Goal: Transaction & Acquisition: Purchase product/service

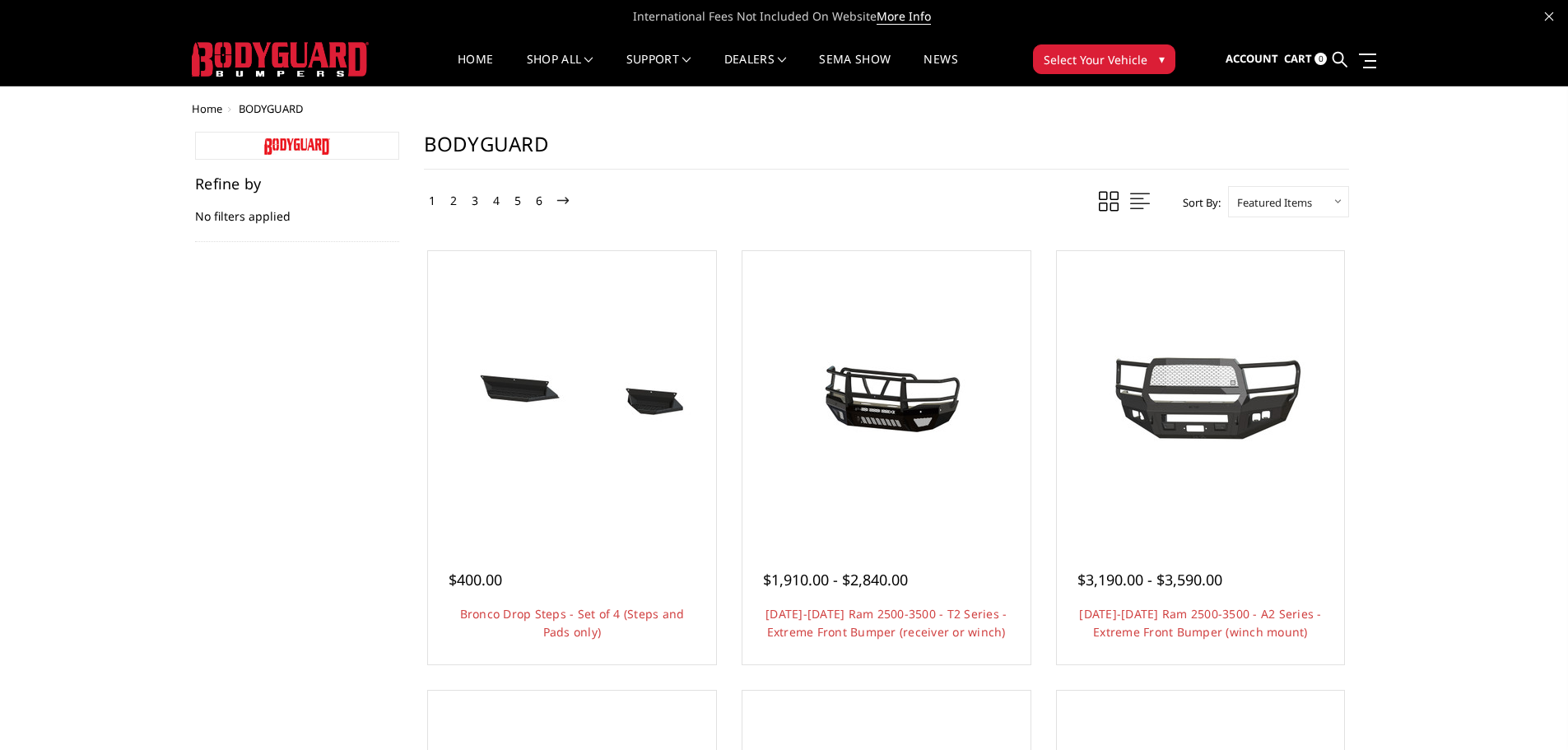
click at [1332, 60] on ul "Account Sign in Register Cart 0 Search Search" at bounding box center [1301, 60] width 150 height 52
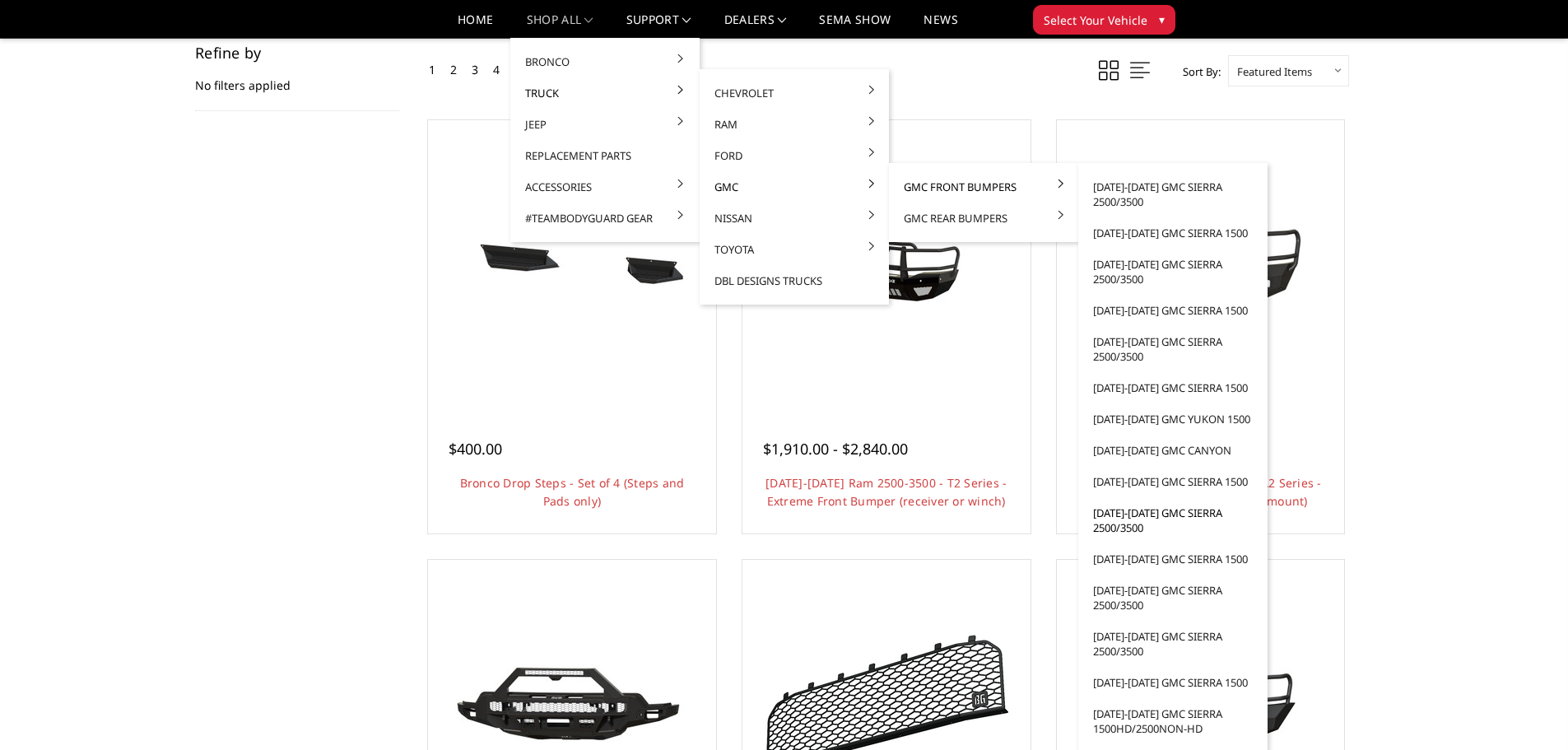
scroll to position [165, 0]
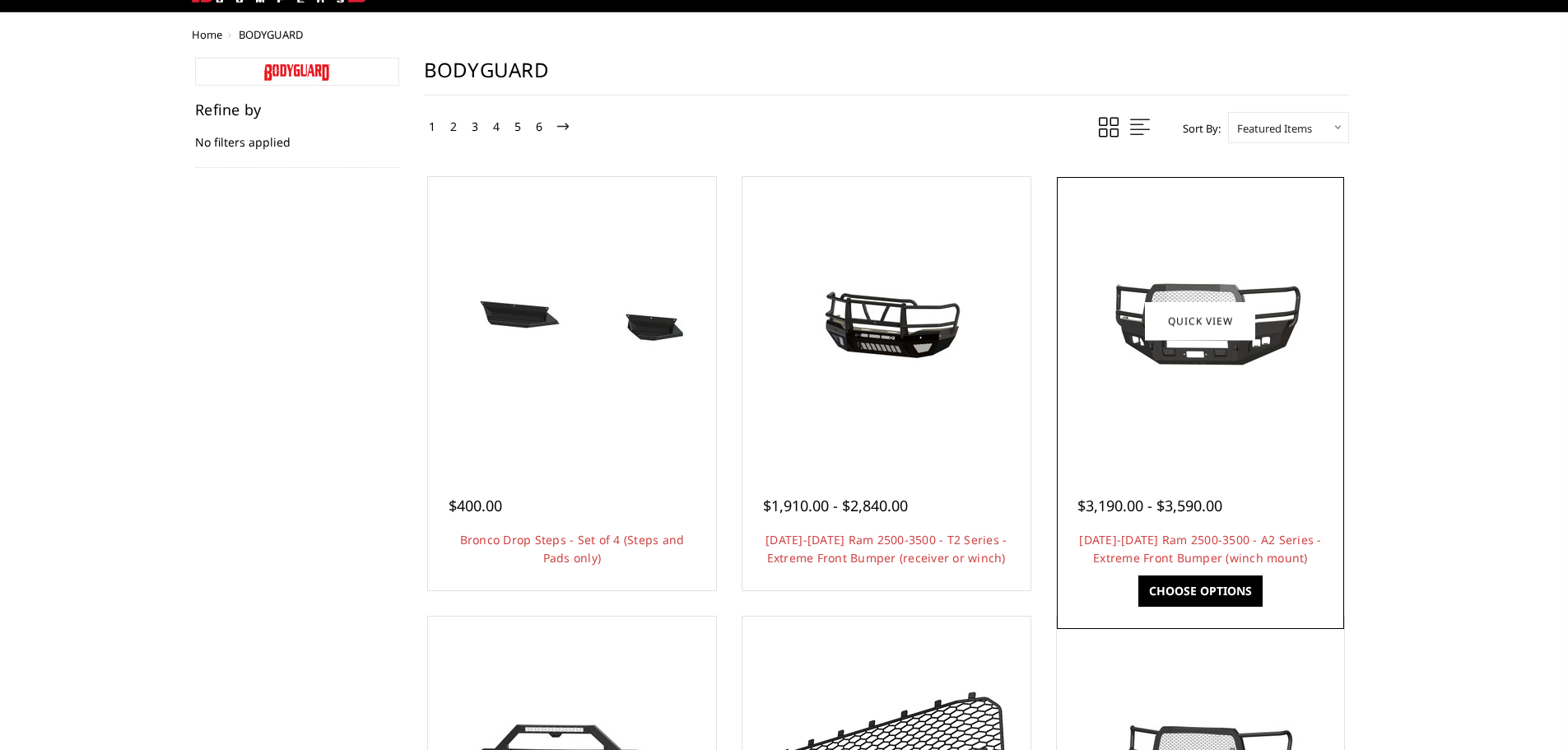
scroll to position [0, 0]
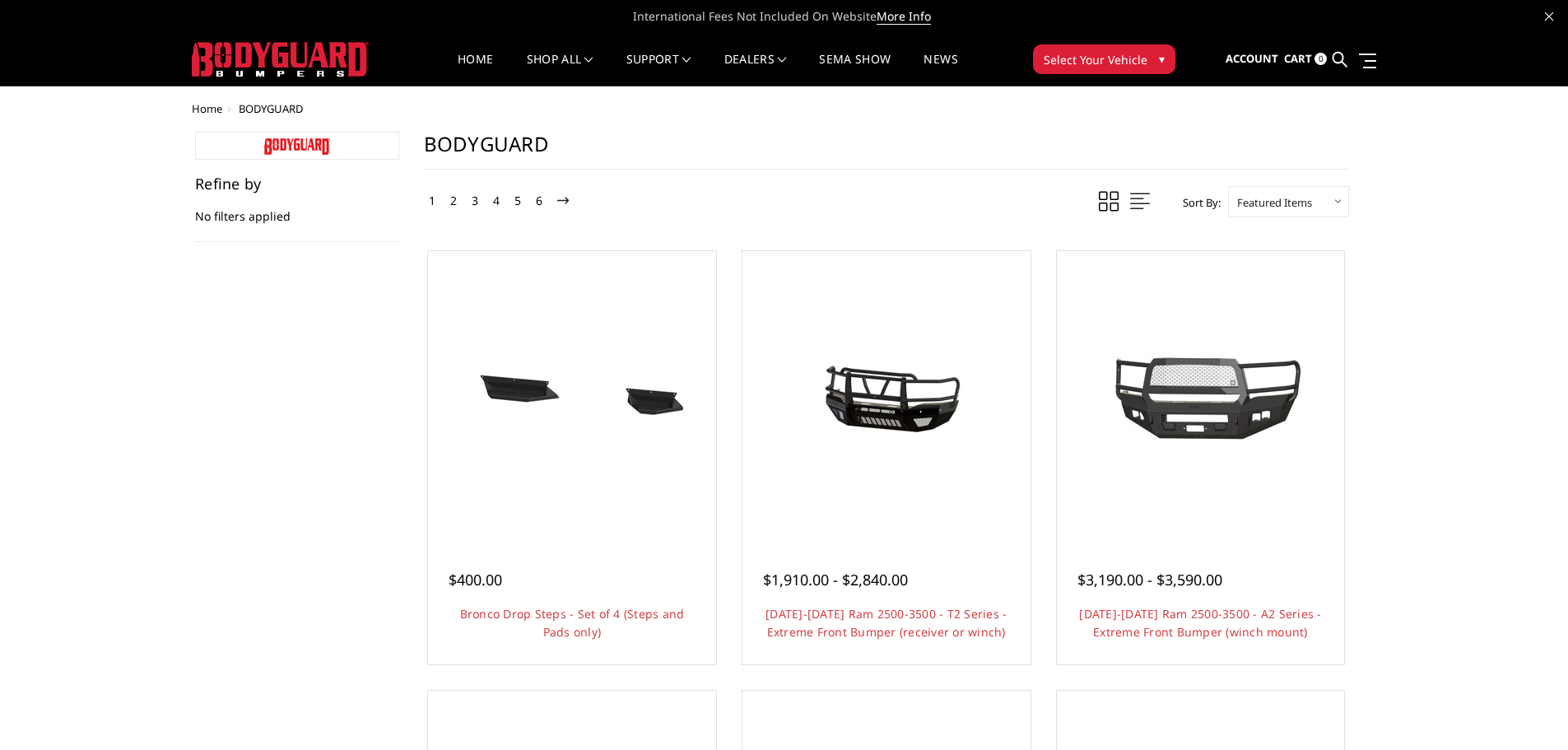
click at [1107, 60] on span "Select Your Vehicle" at bounding box center [1094, 60] width 103 height 17
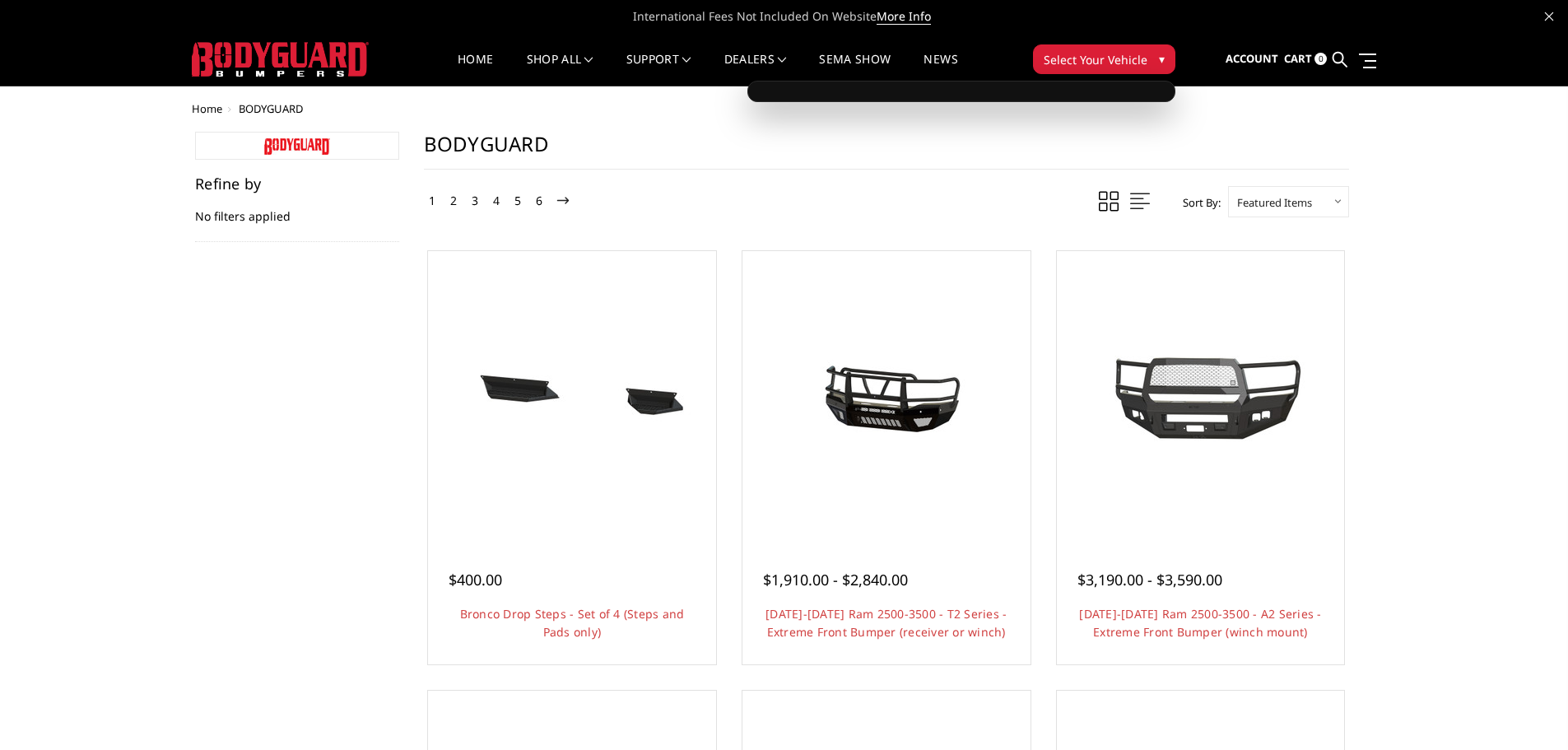
click at [1159, 51] on span "▾" at bounding box center [1161, 59] width 5 height 17
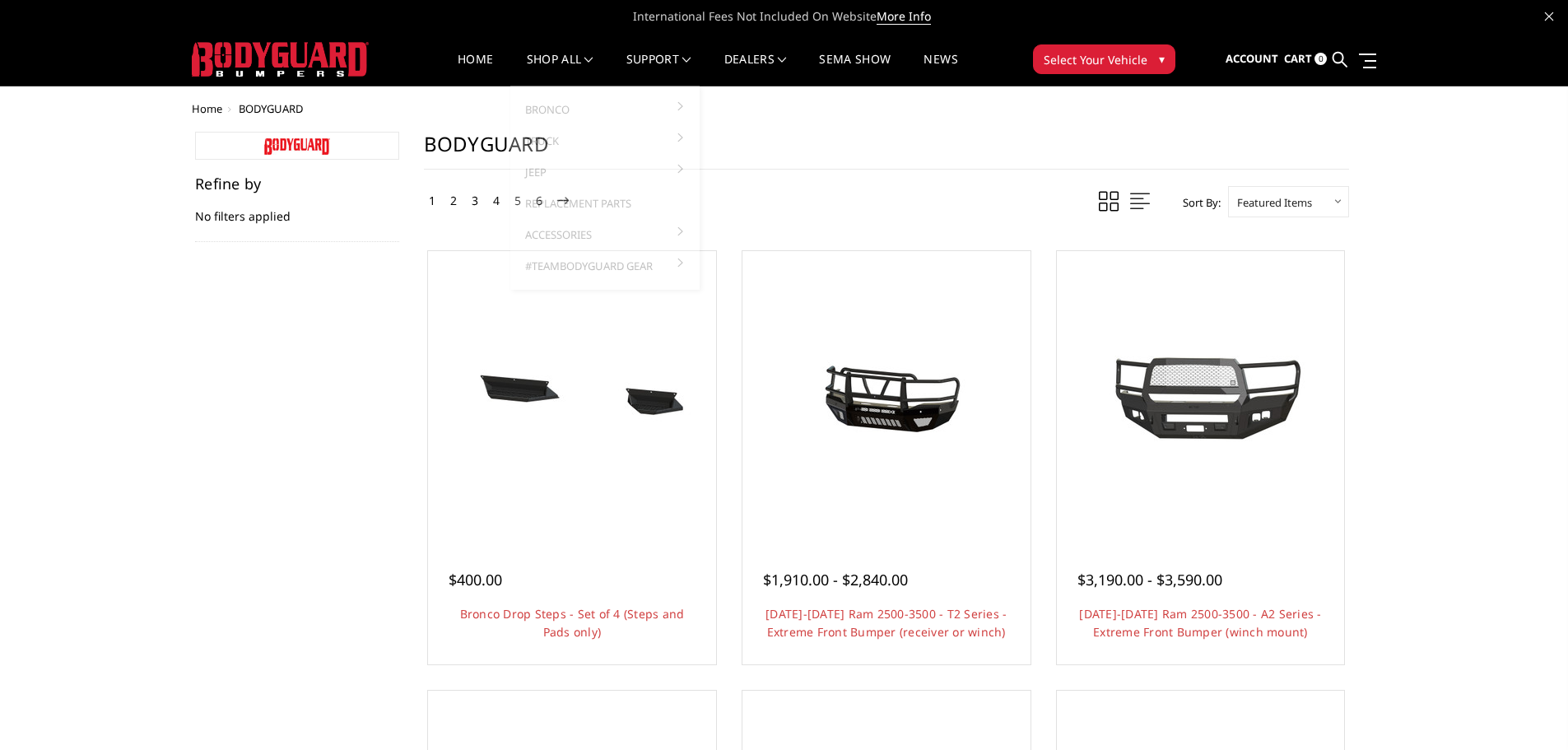
click at [337, 50] on img at bounding box center [279, 60] width 177 height 35
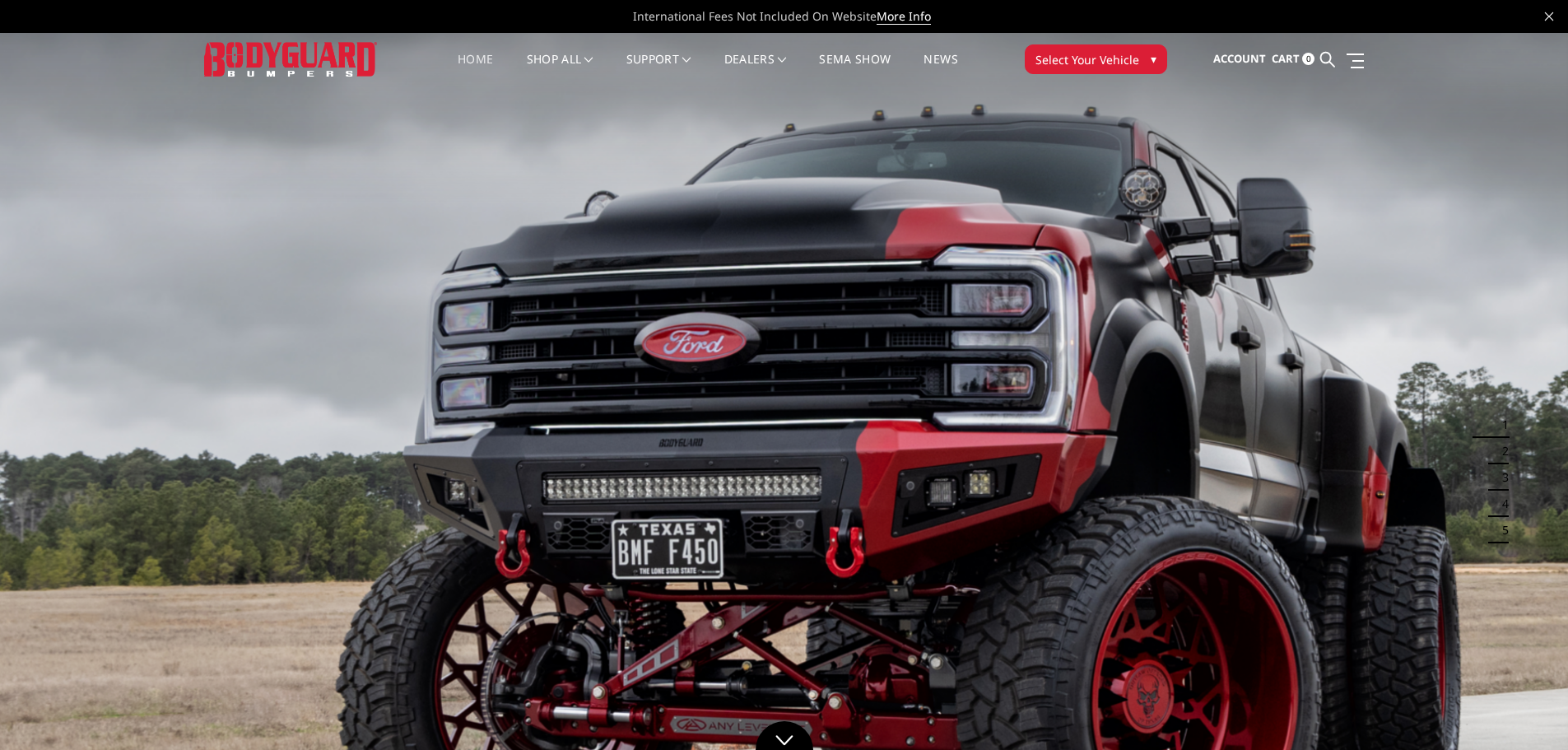
click at [1139, 69] on button "Select Your Vehicle ▾" at bounding box center [1095, 60] width 142 height 29
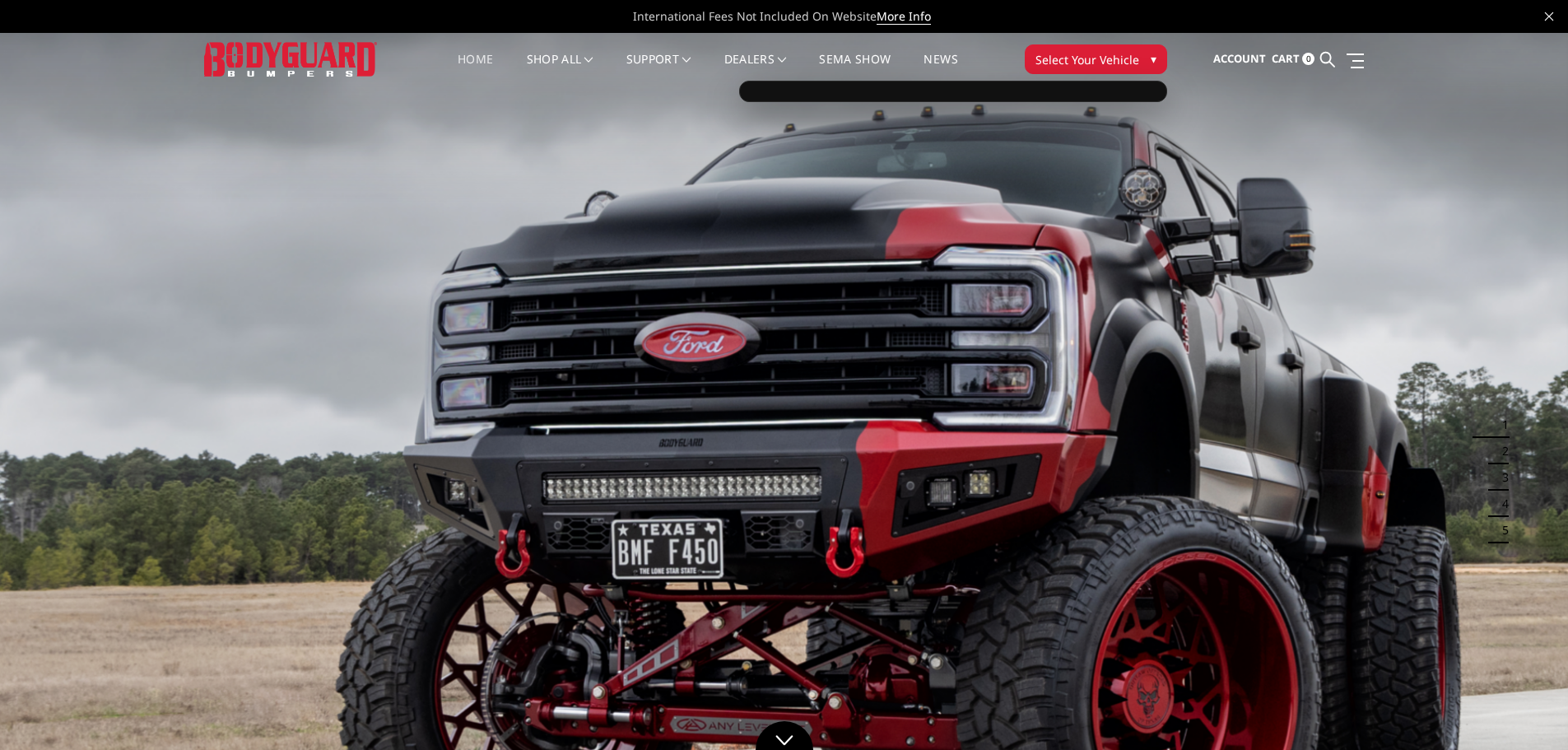
click at [1154, 60] on span "▾" at bounding box center [1153, 59] width 5 height 17
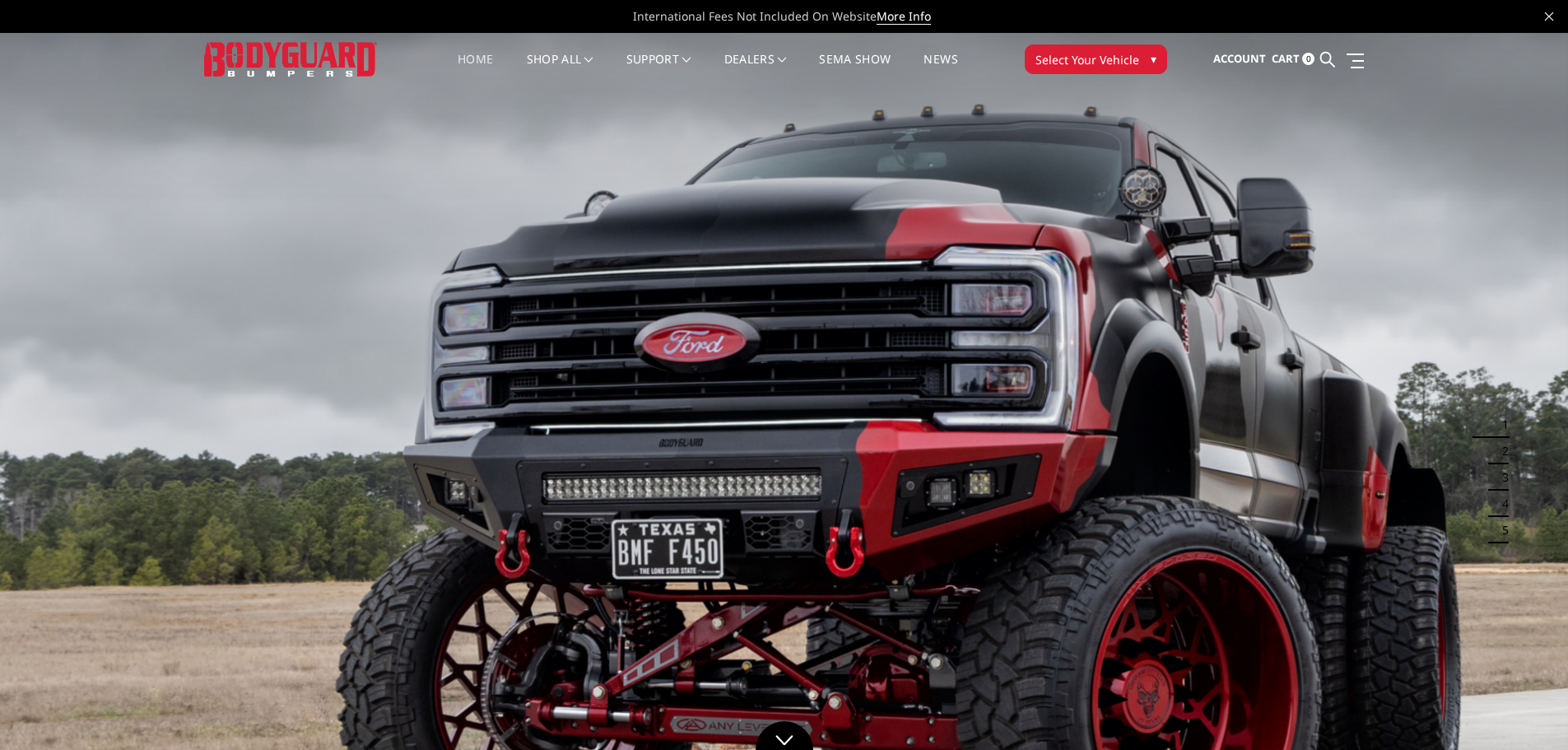
click at [1154, 60] on span "▾" at bounding box center [1153, 59] width 5 height 17
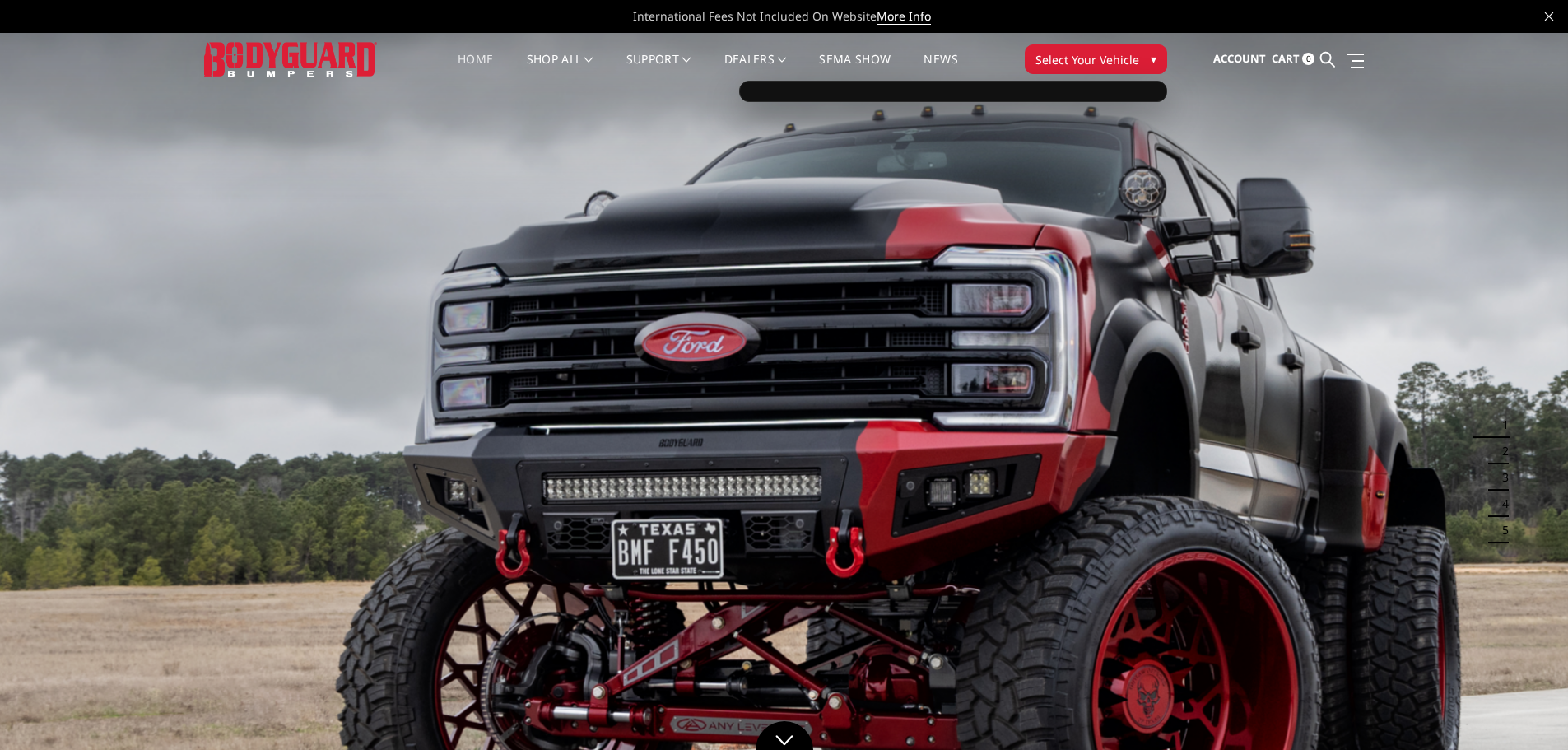
click at [1012, 91] on div at bounding box center [953, 91] width 428 height 21
click at [791, 92] on div at bounding box center [953, 91] width 428 height 21
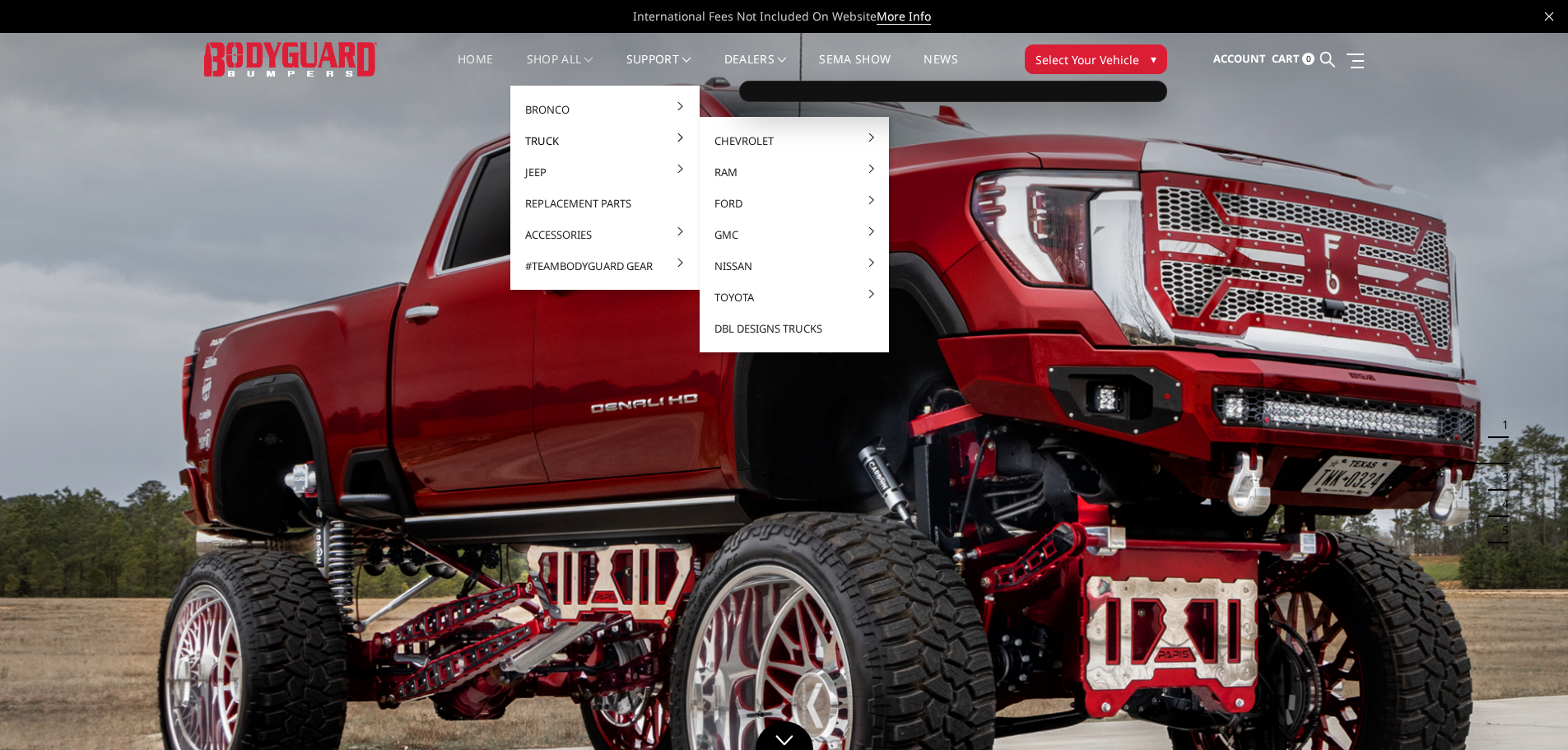
click at [535, 134] on link "Truck" at bounding box center [604, 141] width 176 height 31
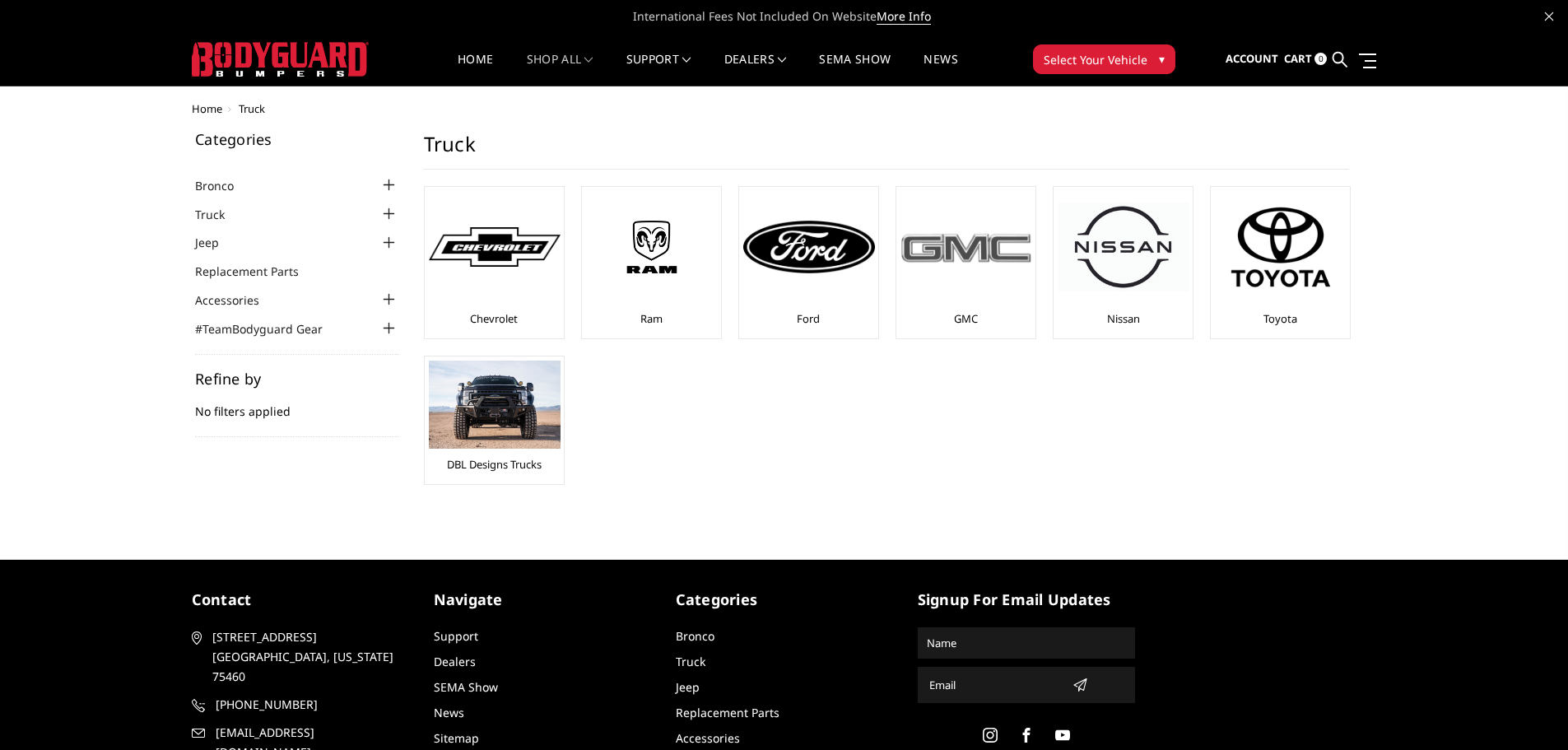
click at [975, 315] on link "GMC" at bounding box center [965, 319] width 24 height 15
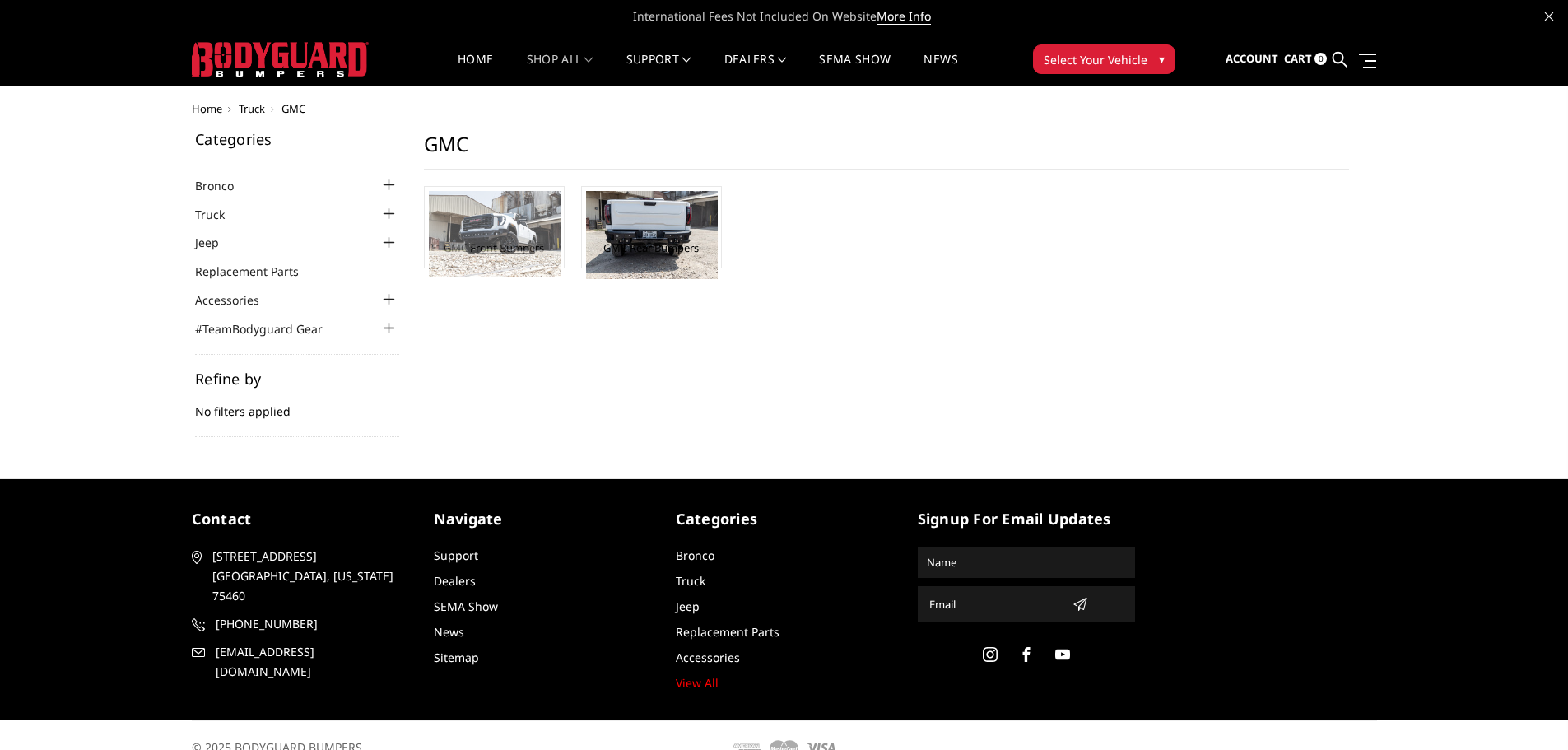
click at [528, 234] on img at bounding box center [495, 234] width 132 height 86
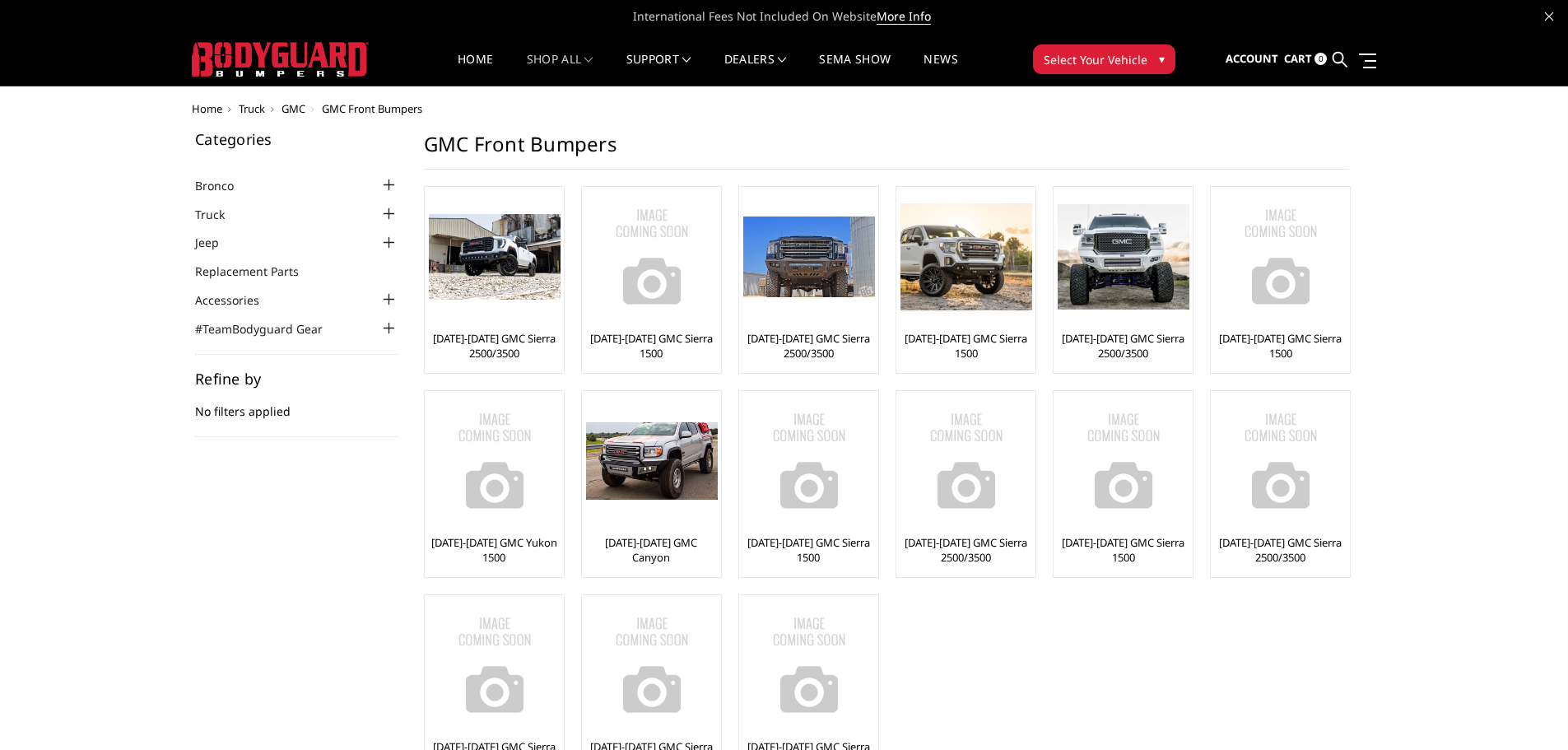
click at [1421, 642] on div "Home Truck GMC GMC Front Bumpers Categories Bronco [DATE]-[DATE] Bronco Front […" at bounding box center [784, 458] width 1568 height 712
